Goal: Complete application form

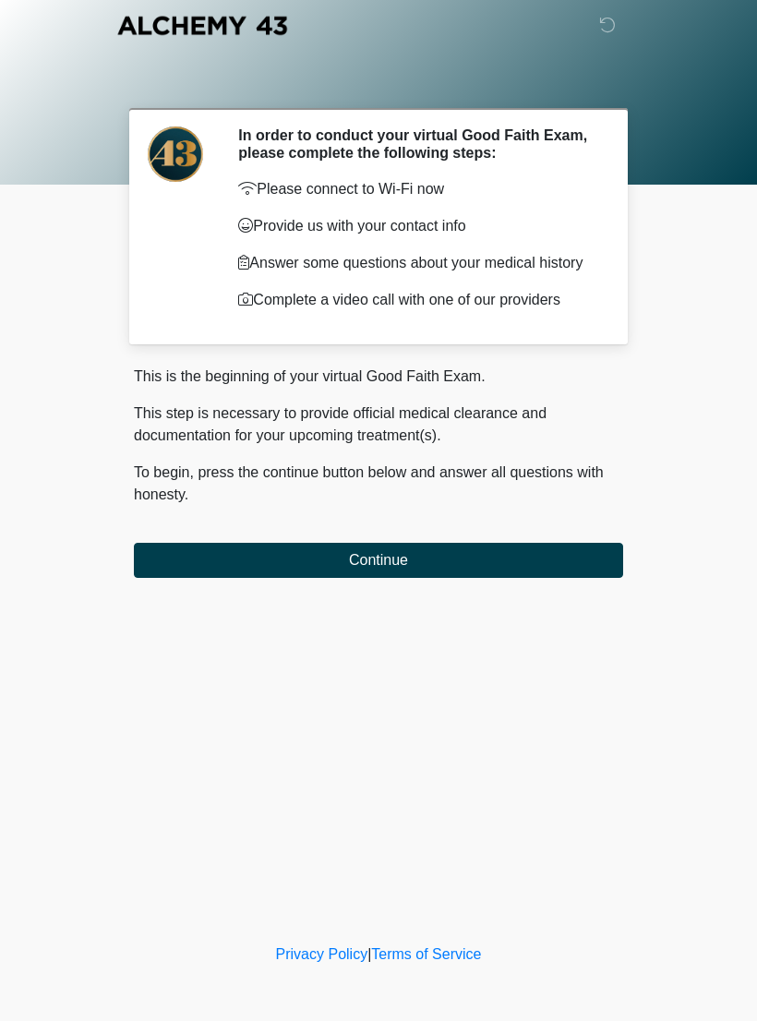
click at [598, 578] on button "Continue" at bounding box center [378, 560] width 489 height 35
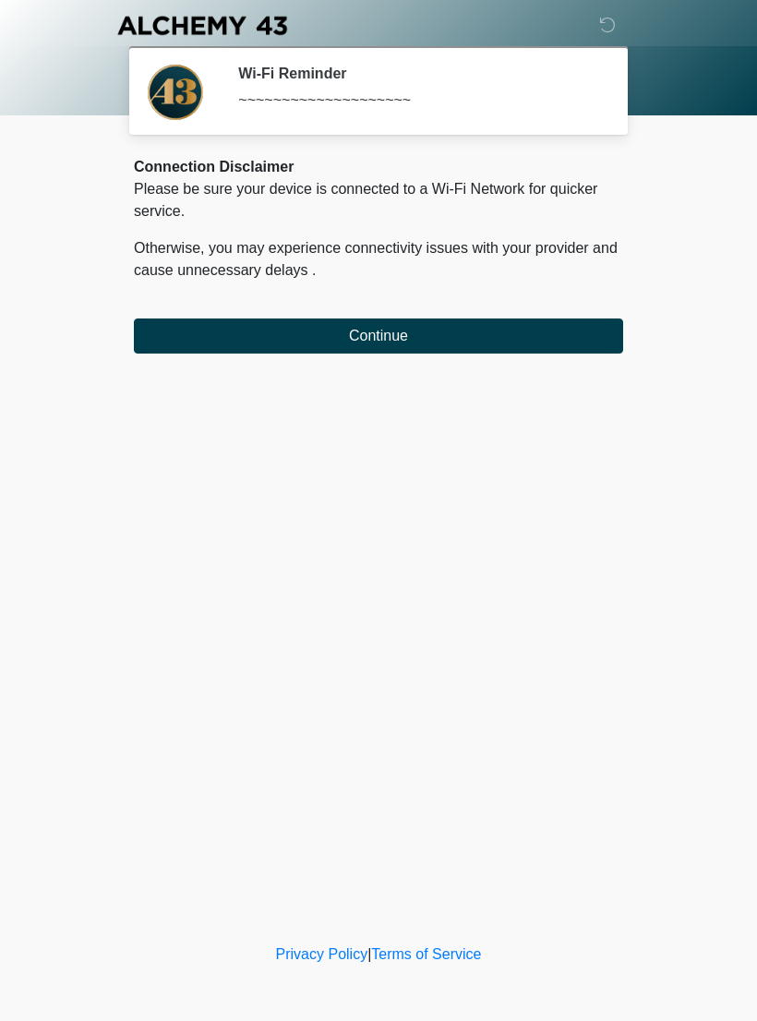
click at [552, 333] on button "Continue" at bounding box center [378, 335] width 489 height 35
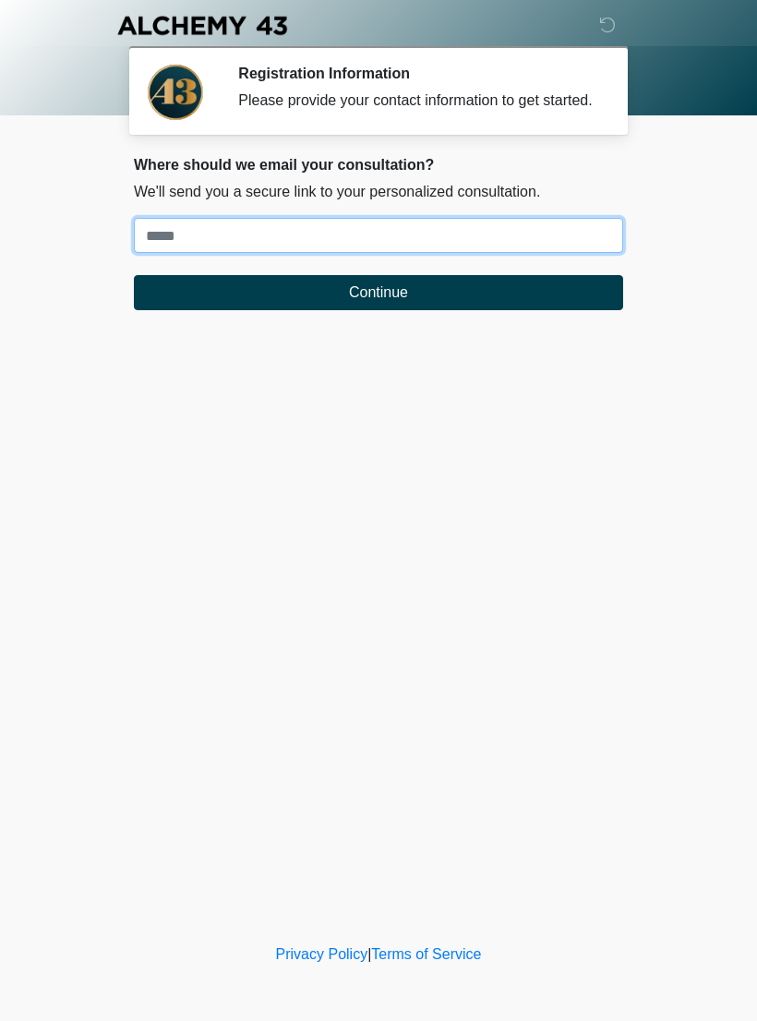
click at [551, 253] on input "Where should we email your treatment plan?" at bounding box center [378, 235] width 489 height 35
type input "**********"
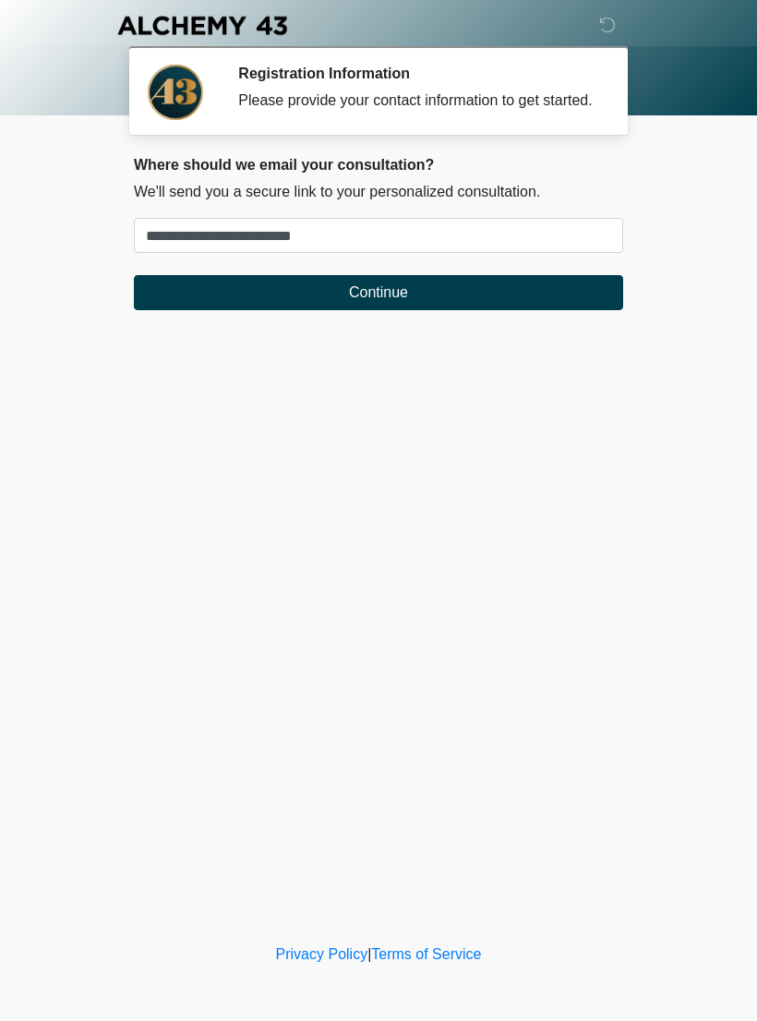
click at [533, 309] on button "Continue" at bounding box center [378, 292] width 489 height 35
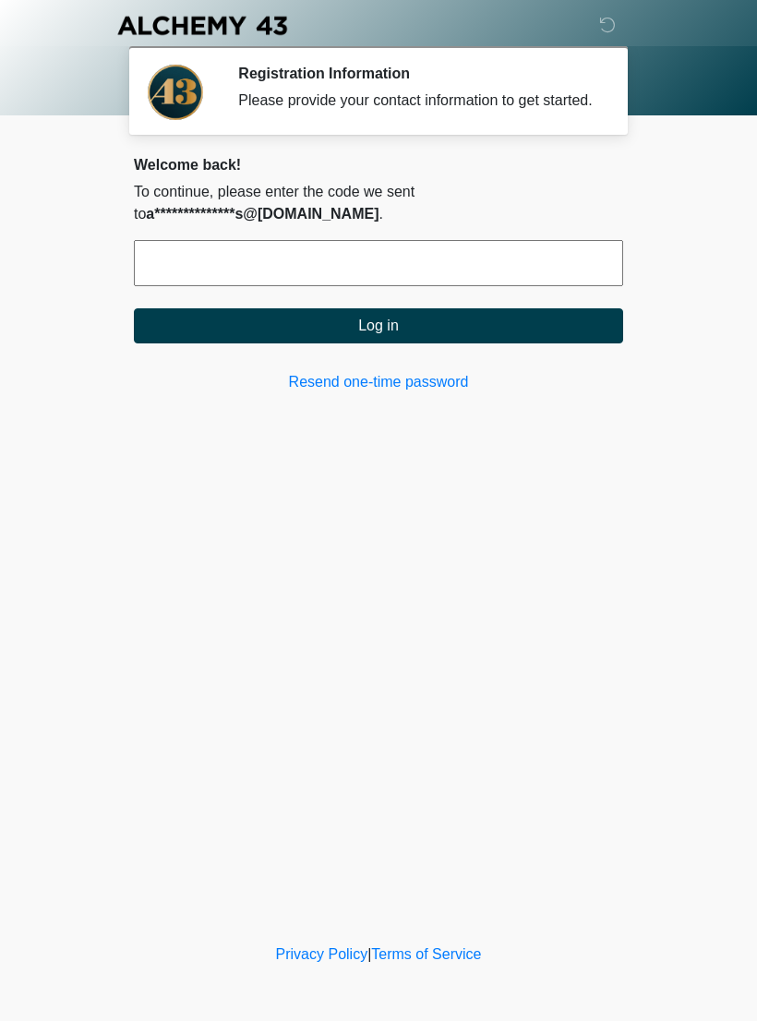
click at [505, 286] on input "text" at bounding box center [378, 263] width 489 height 46
type input "******"
click at [529, 343] on button "Log in" at bounding box center [378, 325] width 489 height 35
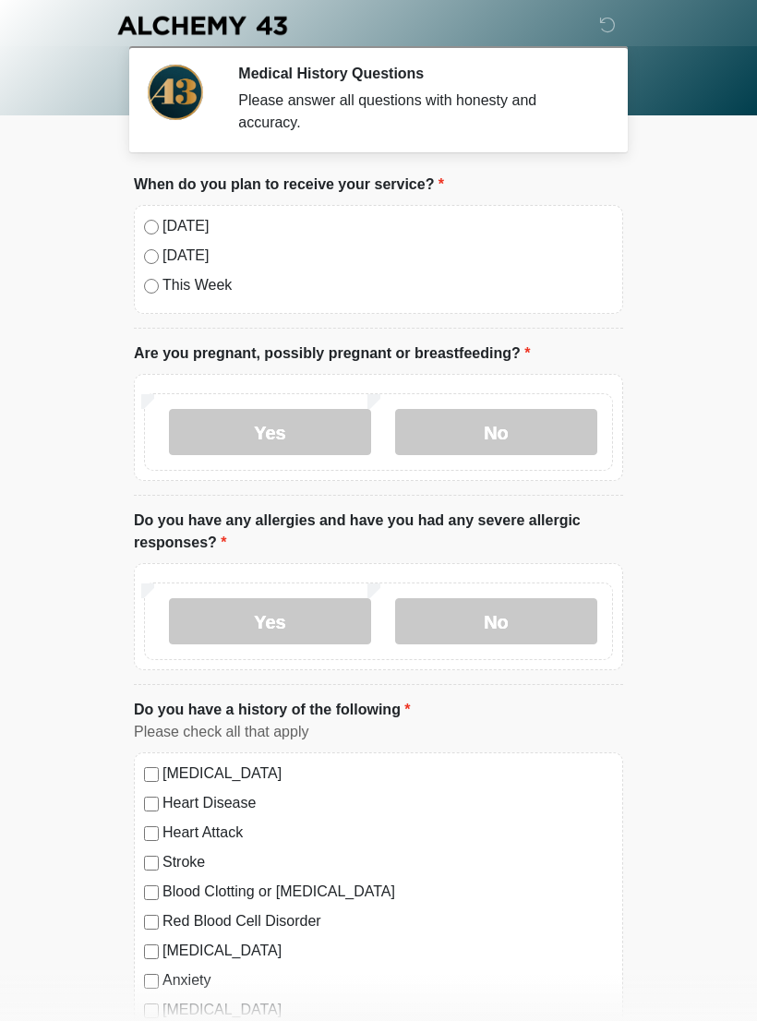
click at [184, 229] on label "[DATE]" at bounding box center [387, 226] width 450 height 22
click at [547, 430] on label "No" at bounding box center [496, 432] width 202 height 46
click at [543, 614] on label "No" at bounding box center [496, 621] width 202 height 46
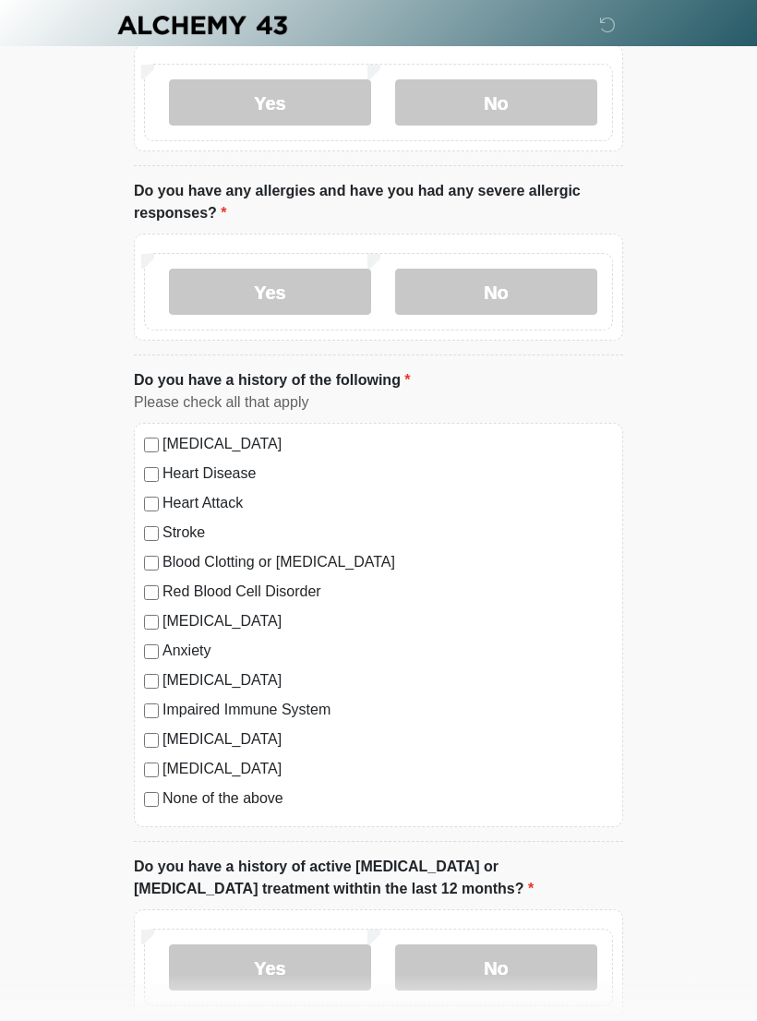
scroll to position [334, 0]
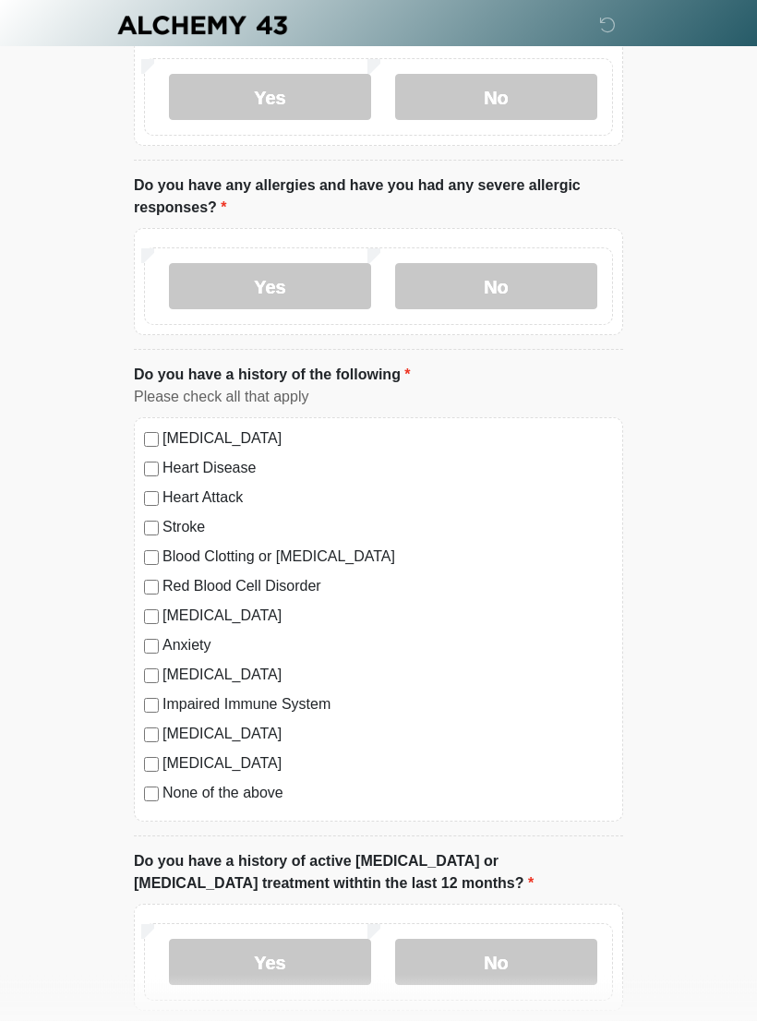
click at [253, 789] on label "None of the above" at bounding box center [387, 794] width 450 height 22
click at [530, 963] on label "No" at bounding box center [496, 962] width 202 height 46
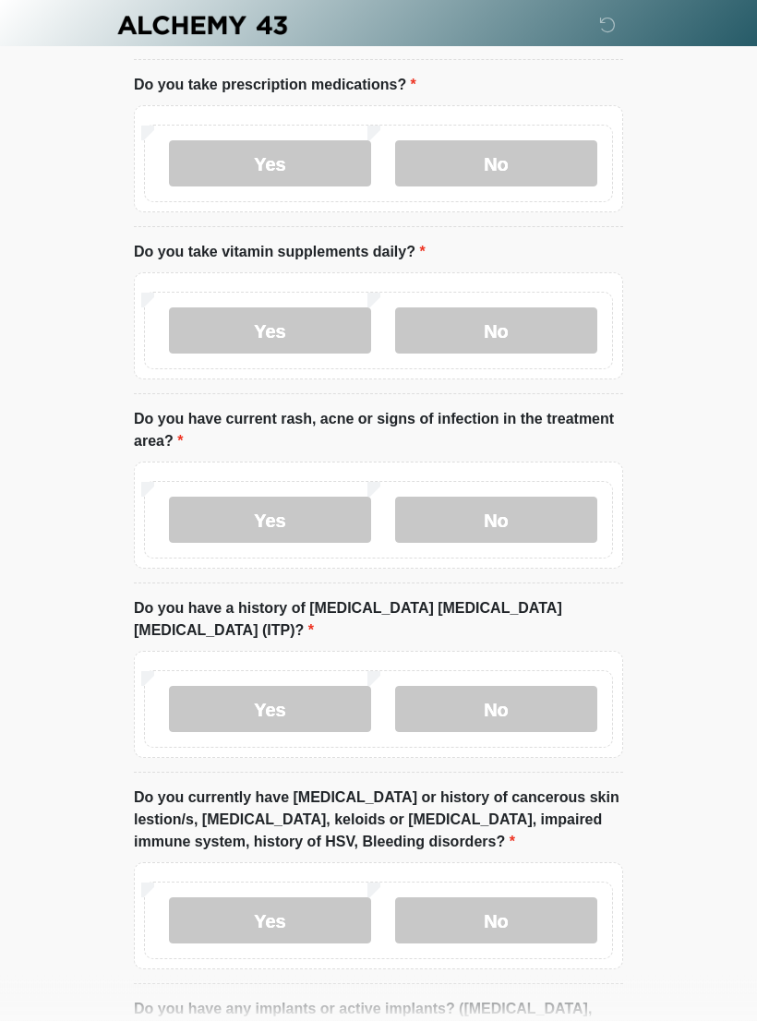
click at [539, 147] on label "No" at bounding box center [496, 164] width 202 height 46
click at [575, 341] on label "No" at bounding box center [496, 330] width 202 height 46
click at [335, 329] on label "Yes" at bounding box center [270, 330] width 202 height 46
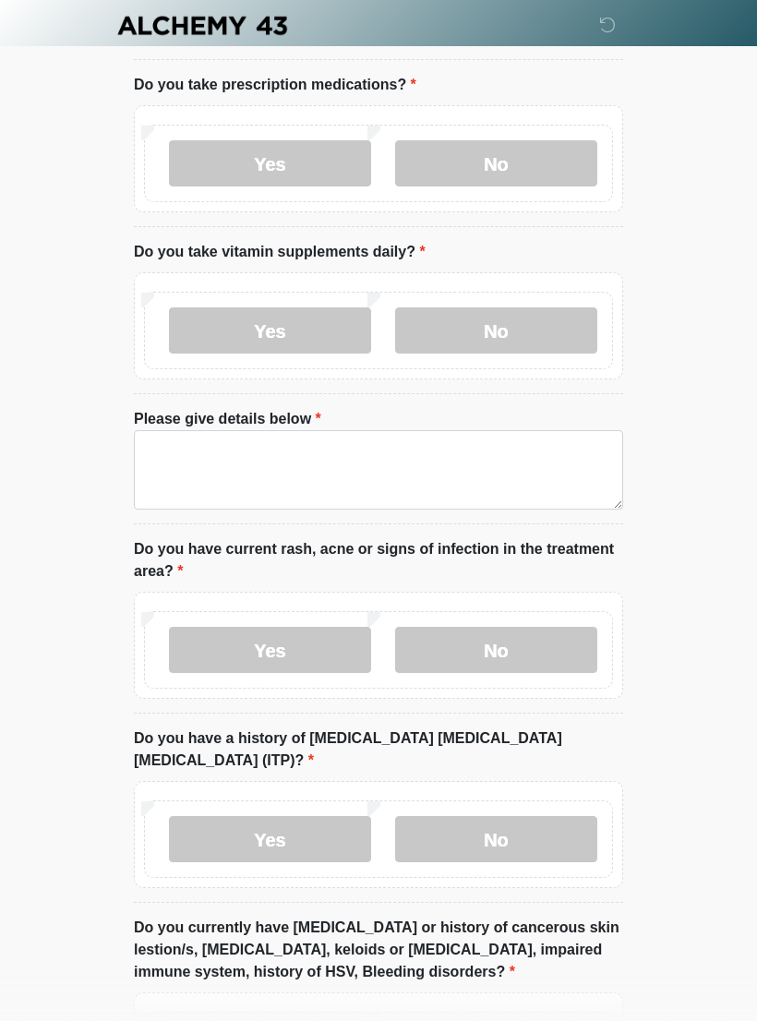
click at [547, 329] on label "No" at bounding box center [496, 330] width 202 height 46
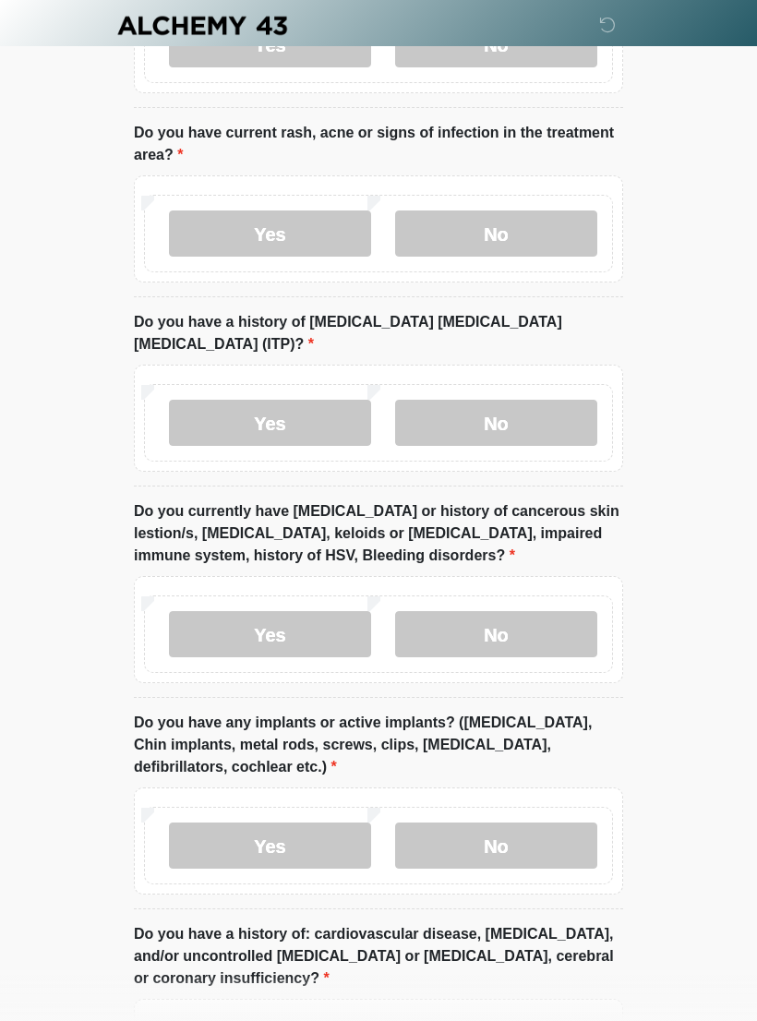
scroll to position [1600, 0]
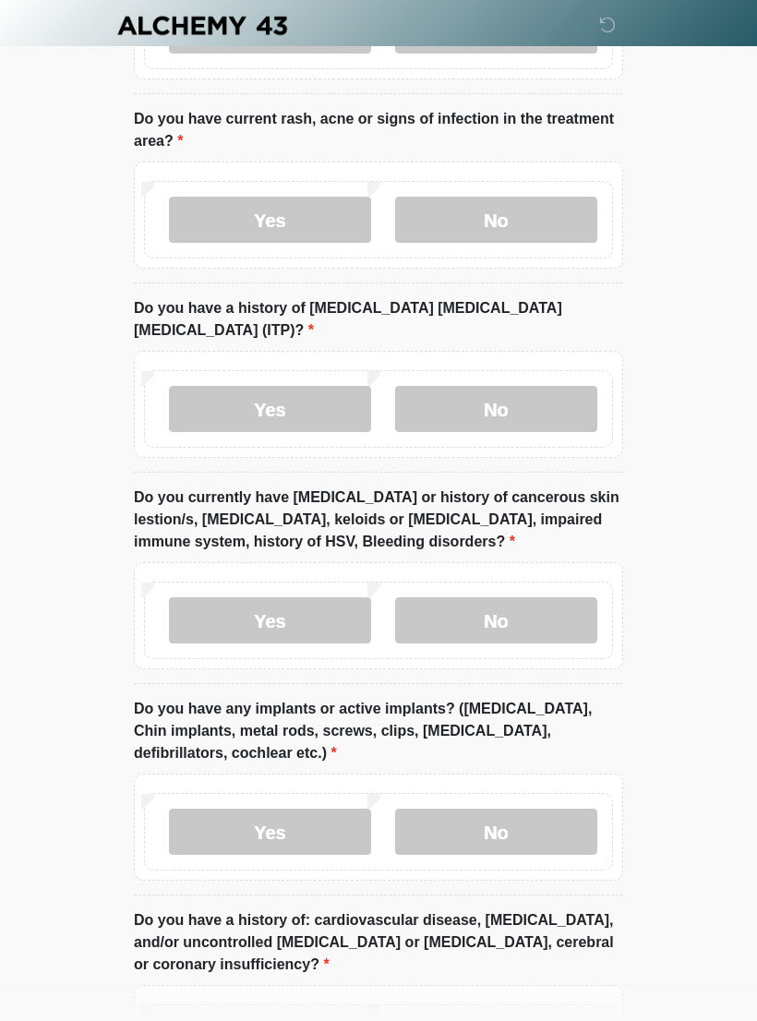
click at [555, 213] on label "No" at bounding box center [496, 220] width 202 height 46
click at [572, 386] on label "No" at bounding box center [496, 409] width 202 height 46
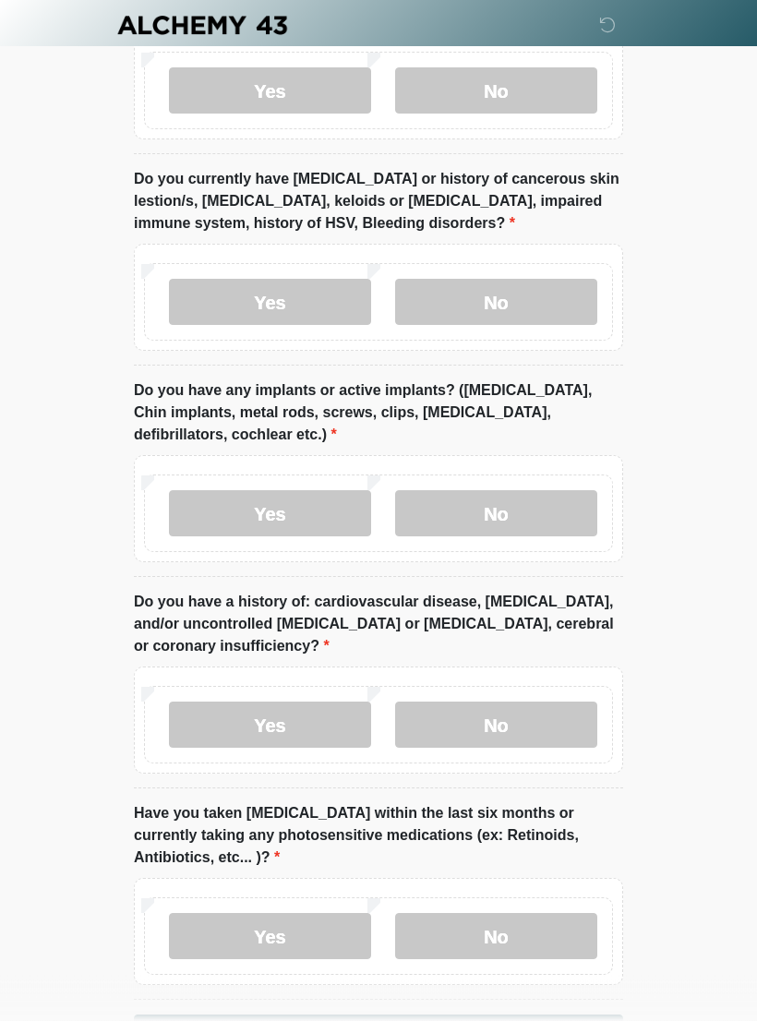
scroll to position [1923, 0]
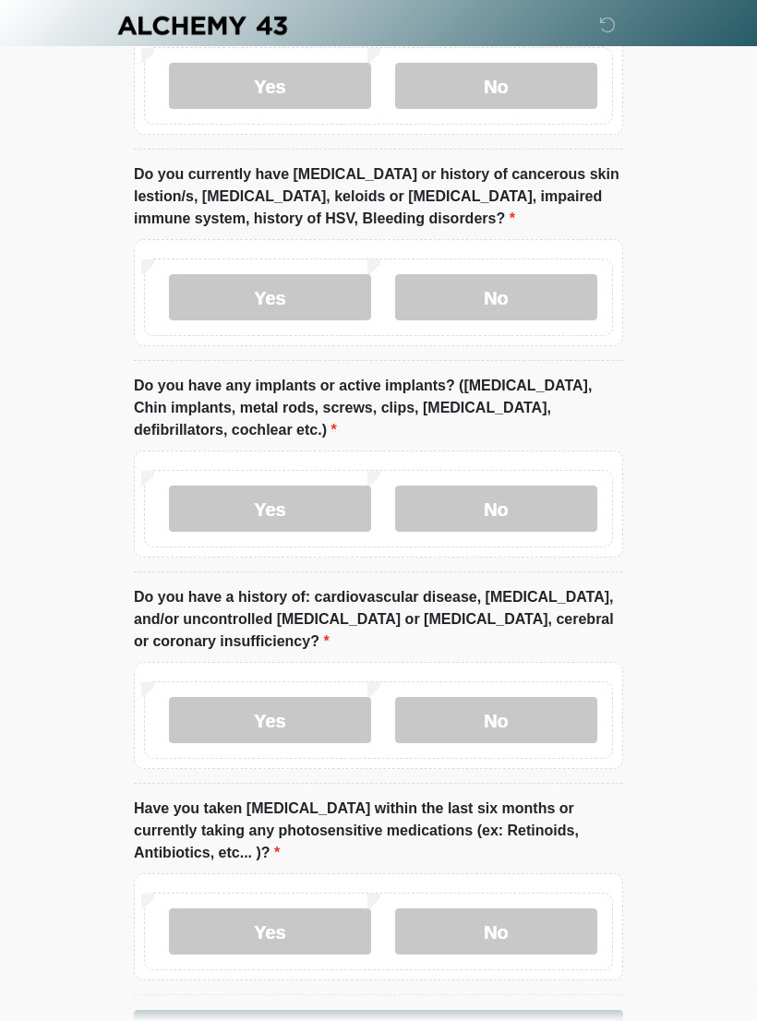
click at [564, 274] on label "No" at bounding box center [496, 297] width 202 height 46
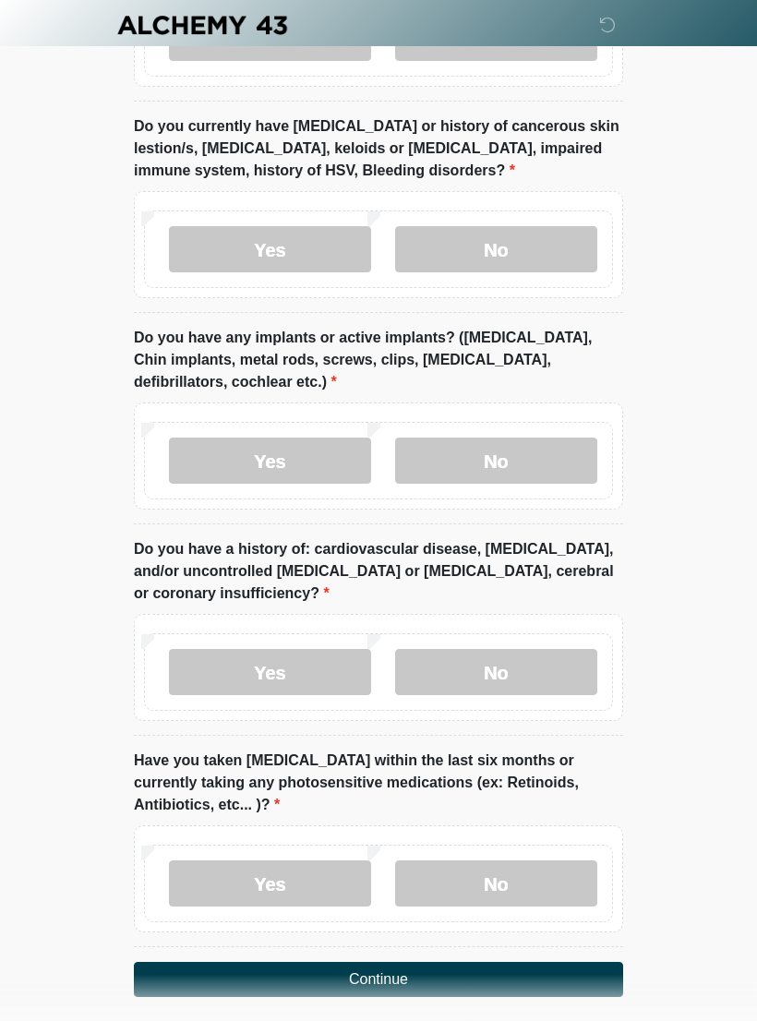
scroll to position [1990, 0]
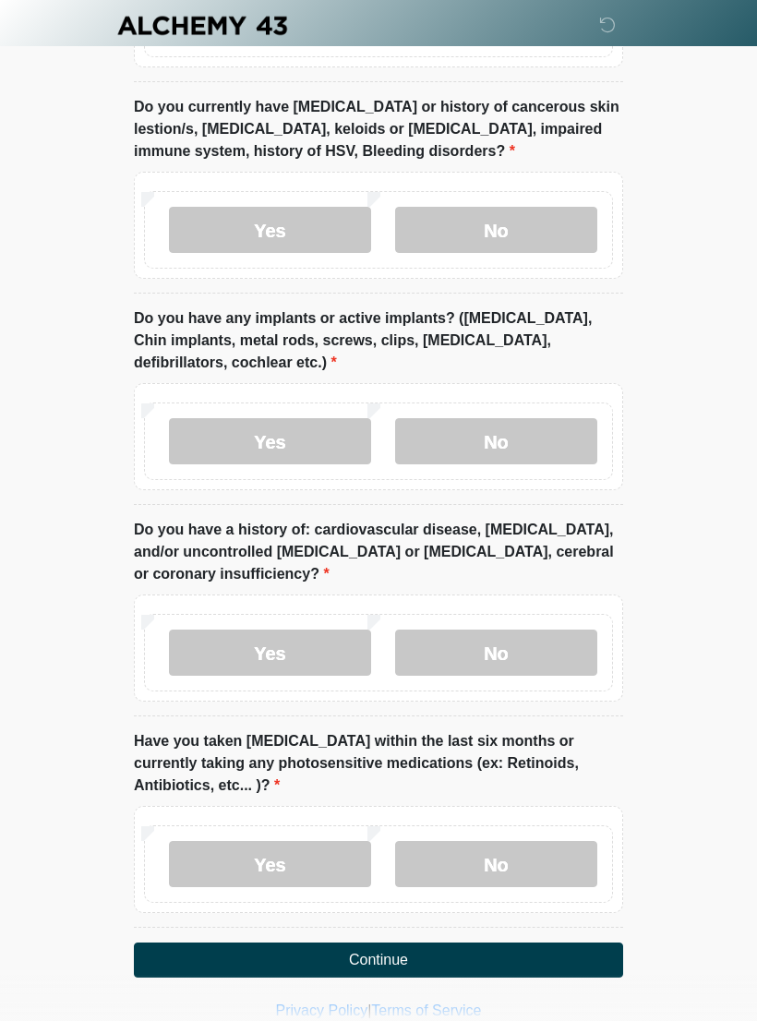
click at [526, 418] on label "No" at bounding box center [496, 441] width 202 height 46
click at [555, 629] on label "No" at bounding box center [496, 652] width 202 height 46
click at [556, 841] on label "No" at bounding box center [496, 864] width 202 height 46
click at [317, 841] on label "Yes" at bounding box center [270, 864] width 202 height 46
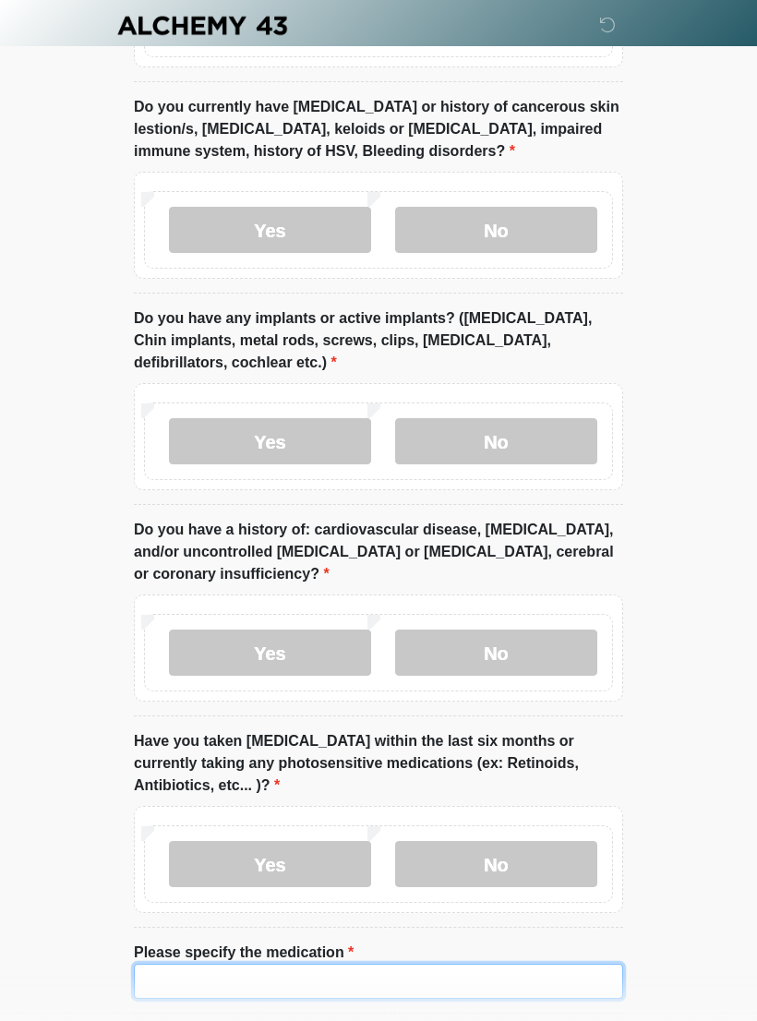
click at [450, 963] on input "Please specify the medication" at bounding box center [378, 980] width 489 height 35
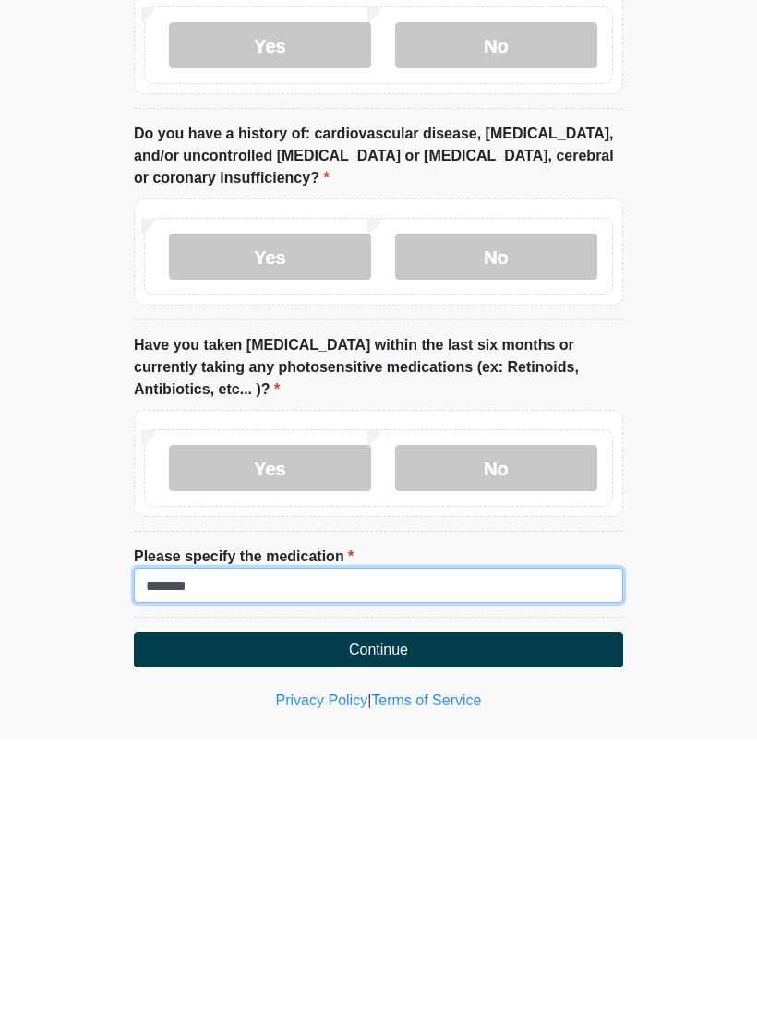
type input "*******"
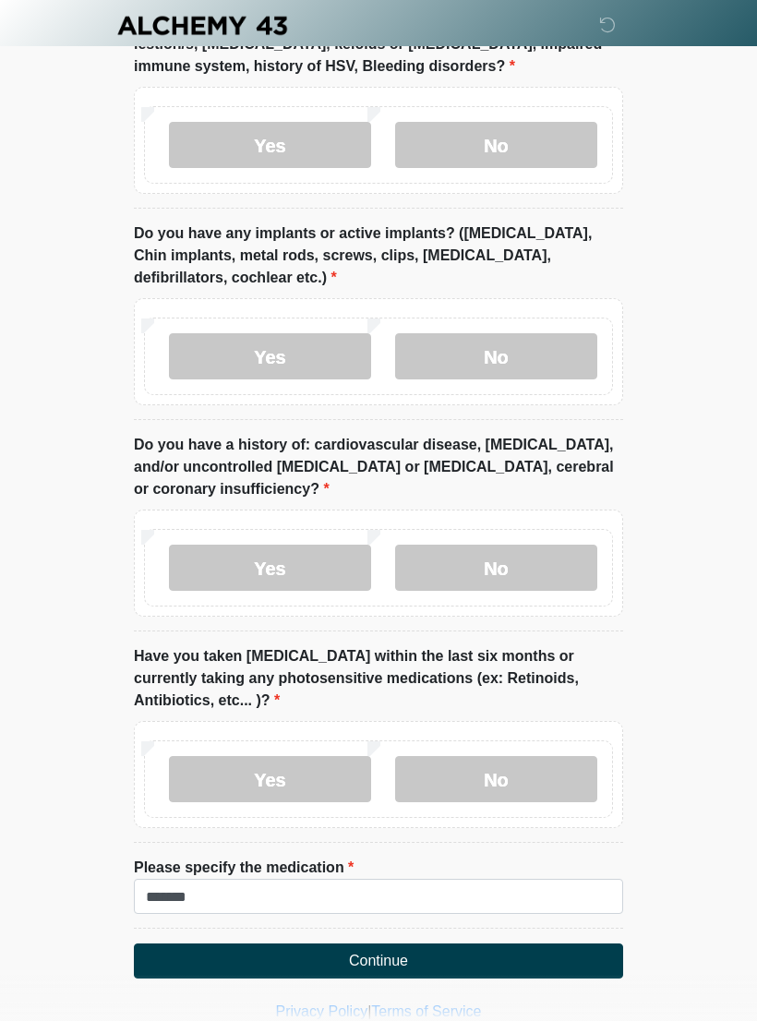
click at [512, 943] on button "Continue" at bounding box center [378, 960] width 489 height 35
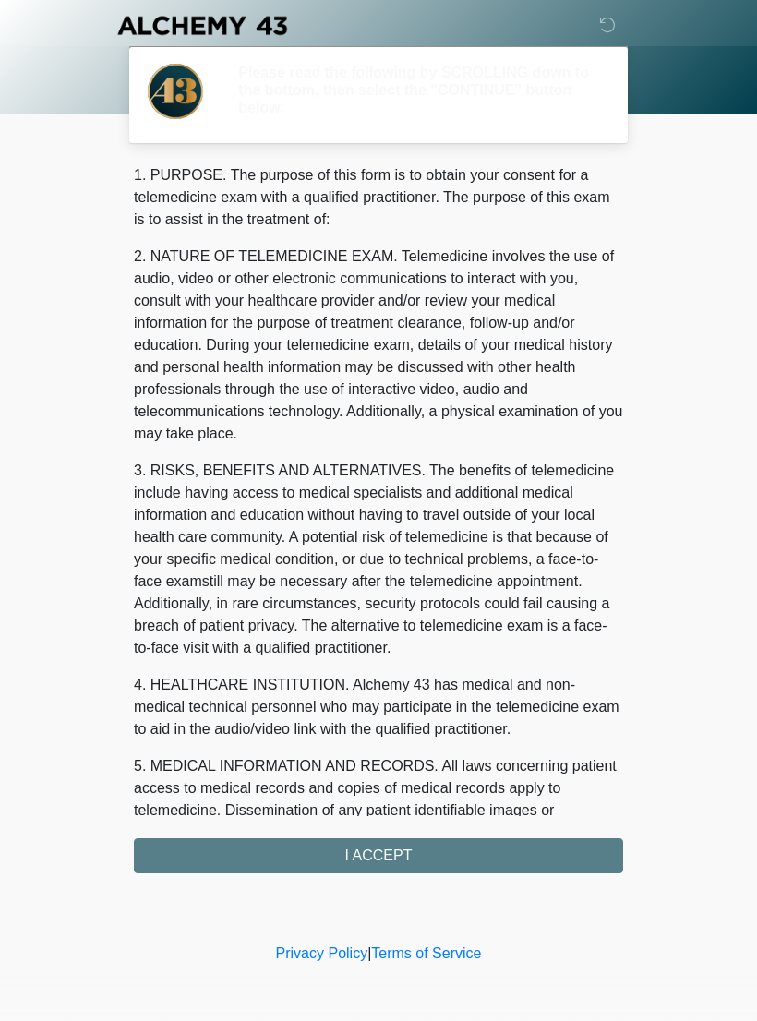
scroll to position [0, 0]
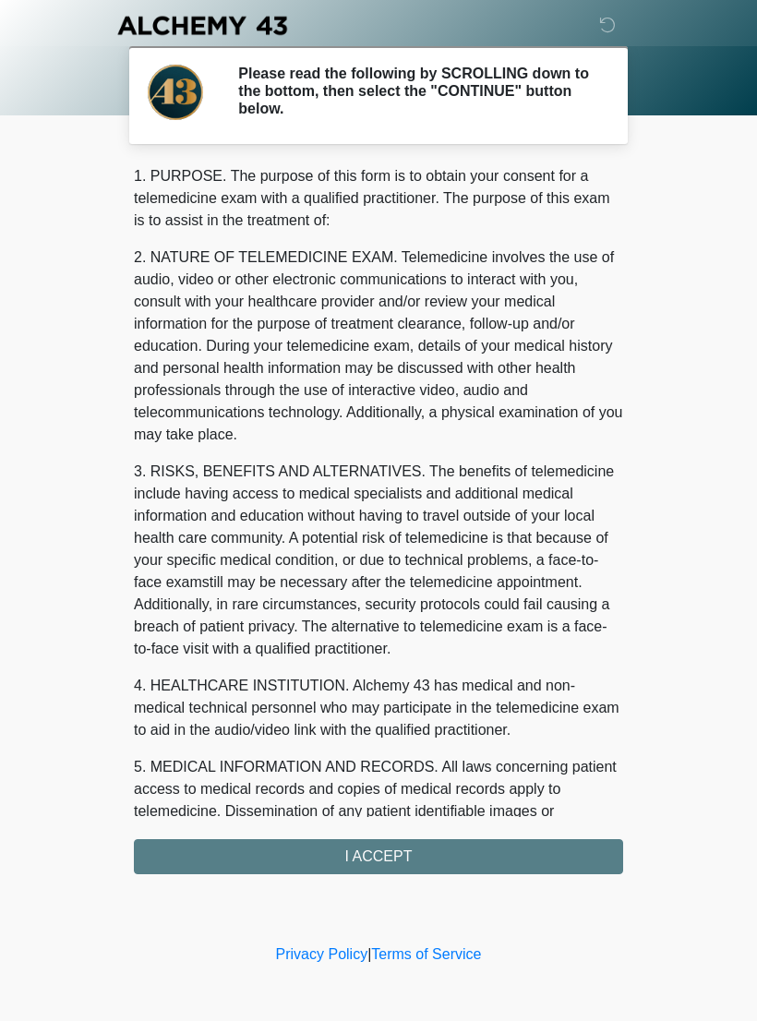
click at [563, 853] on div "1. PURPOSE. The purpose of this form is to obtain your consent for a telemedici…" at bounding box center [378, 519] width 489 height 709
click at [449, 851] on div "1. PURPOSE. The purpose of this form is to obtain your consent for a telemedici…" at bounding box center [378, 519] width 489 height 709
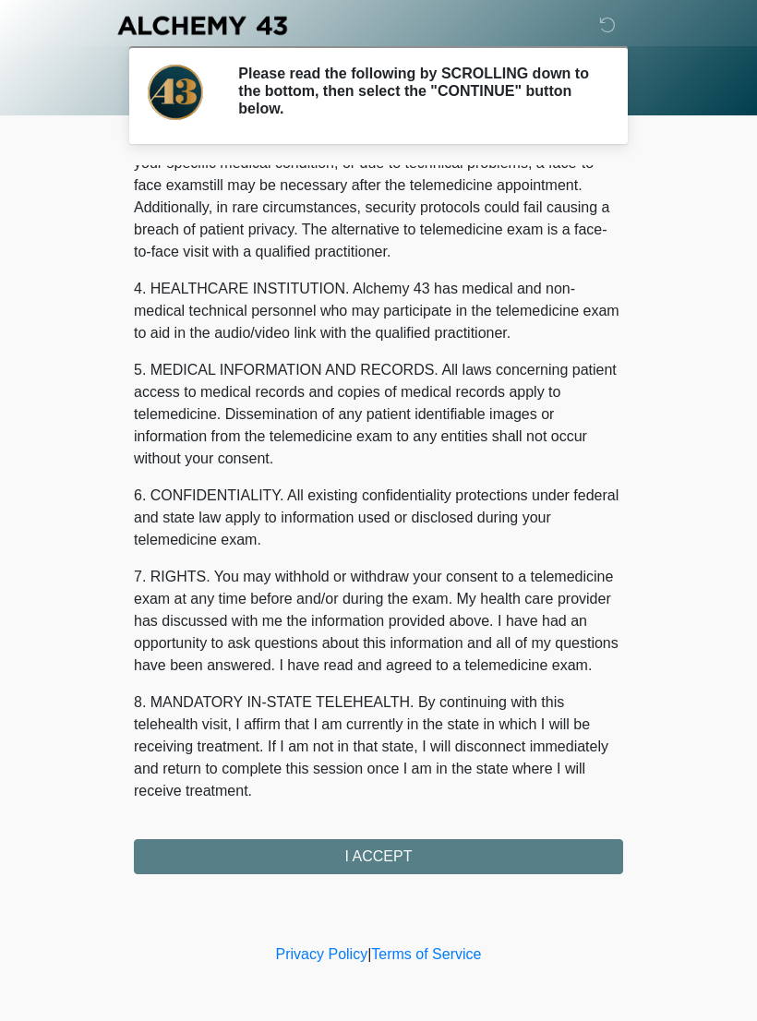
scroll to position [419, 0]
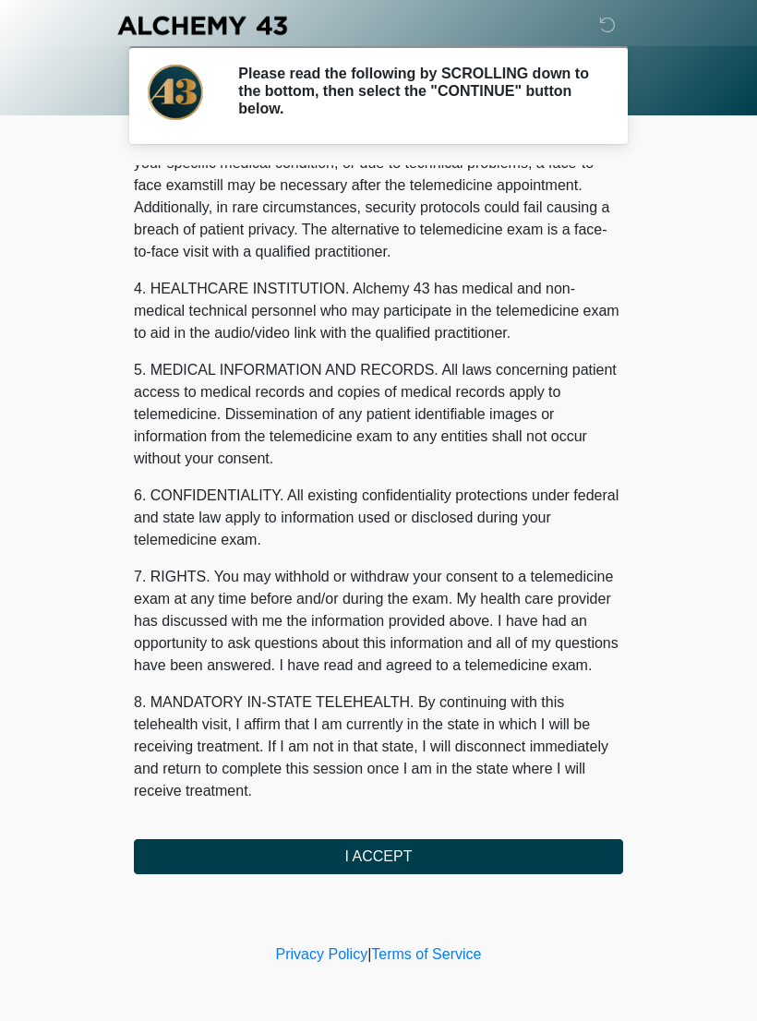
click at [445, 850] on button "I ACCEPT" at bounding box center [378, 856] width 489 height 35
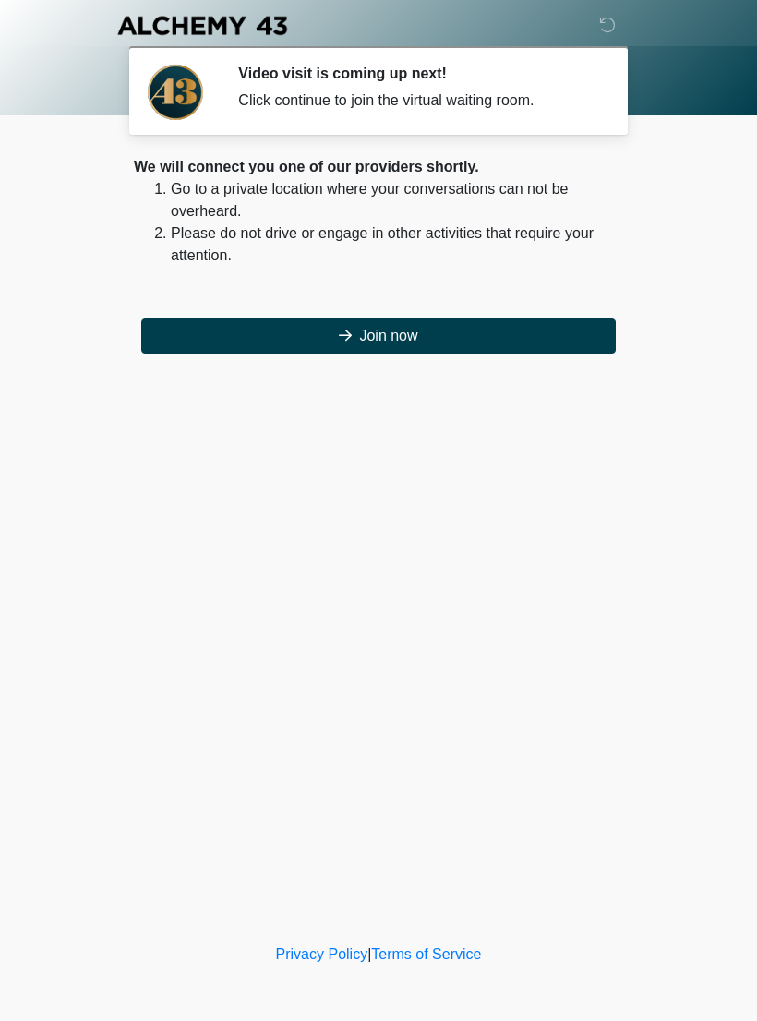
click at [593, 336] on button "Join now" at bounding box center [378, 335] width 474 height 35
